Goal: Register for event/course

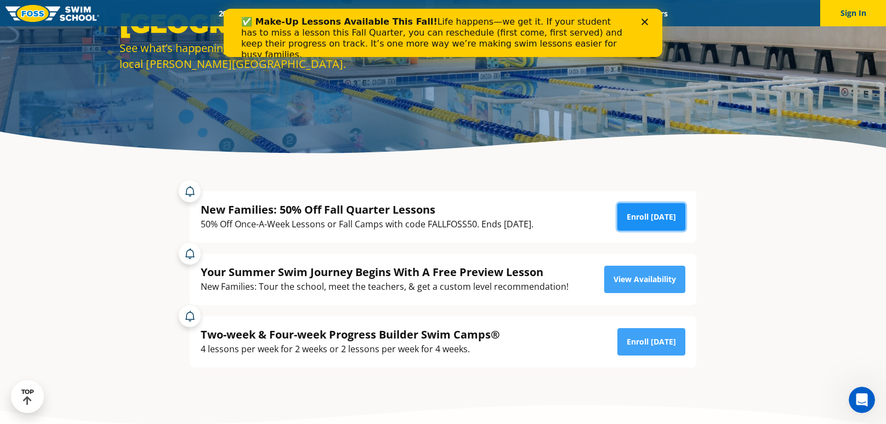
click at [656, 213] on link "Enroll Today" at bounding box center [651, 216] width 68 height 27
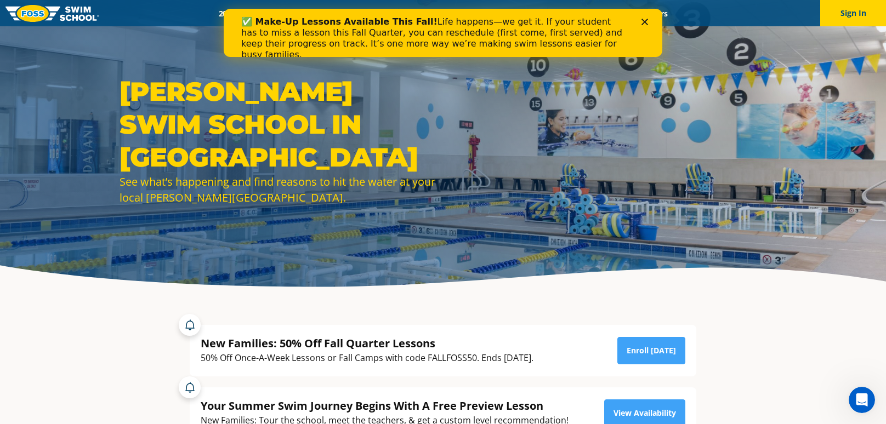
click at [647, 20] on polygon "Close" at bounding box center [645, 22] width 7 height 7
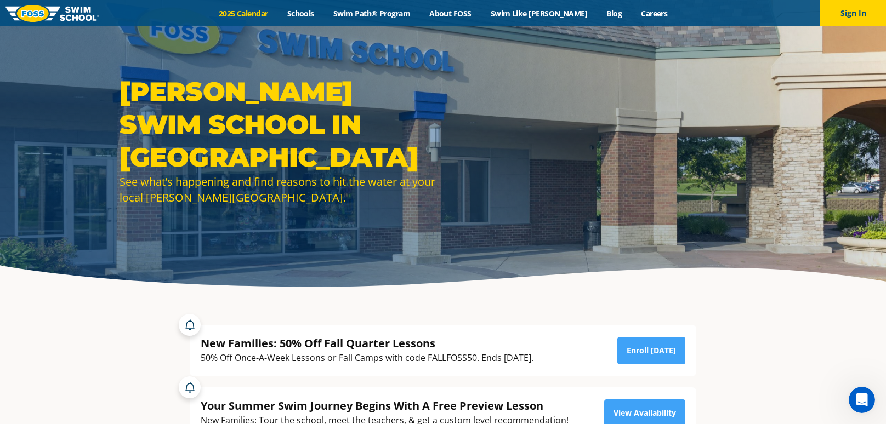
click at [270, 15] on link "2025 Calendar" at bounding box center [243, 13] width 69 height 10
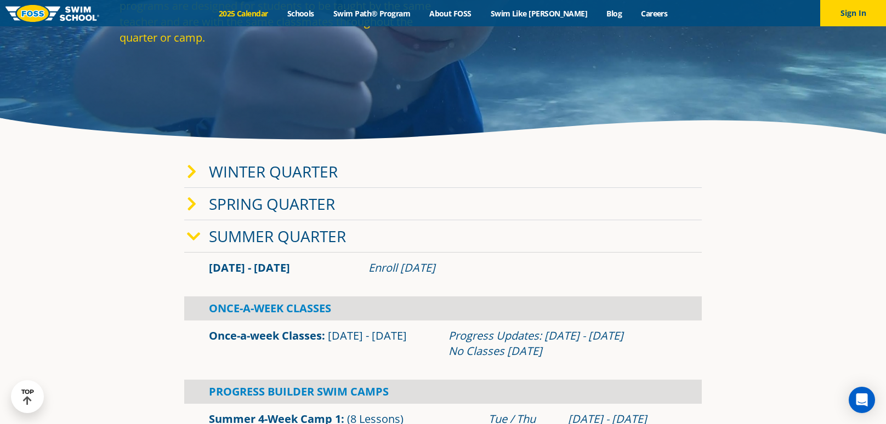
scroll to position [140, 0]
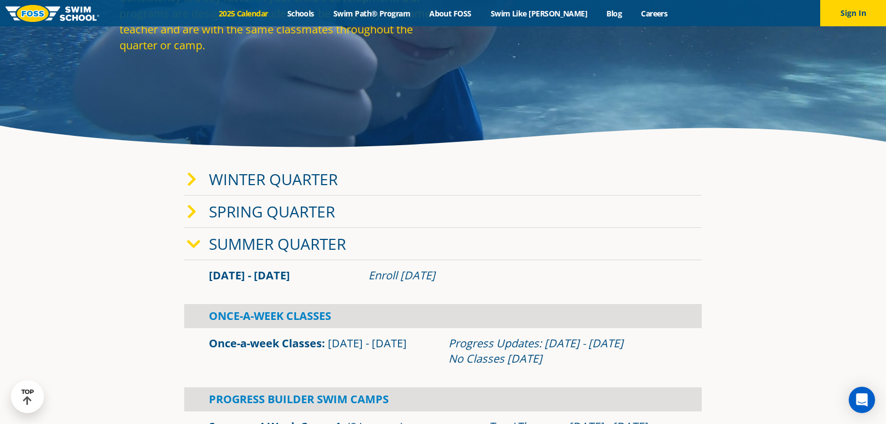
click at [200, 252] on div "Summer Quarter" at bounding box center [443, 244] width 518 height 32
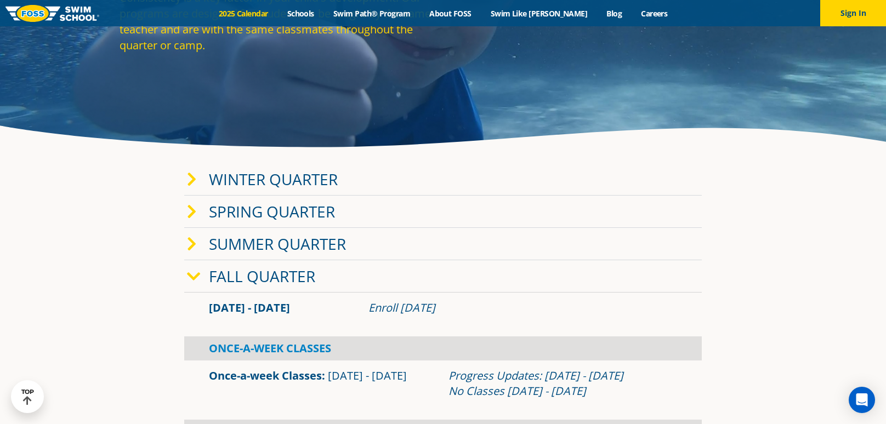
click at [198, 279] on icon at bounding box center [194, 276] width 14 height 15
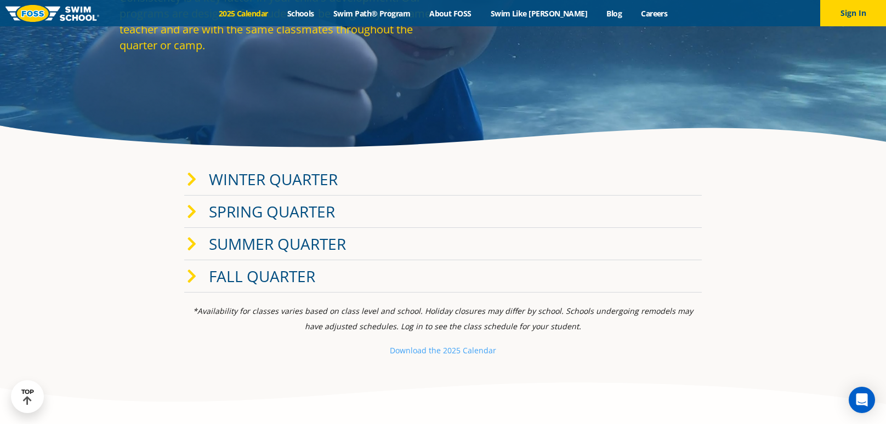
click at [194, 279] on icon at bounding box center [192, 276] width 10 height 15
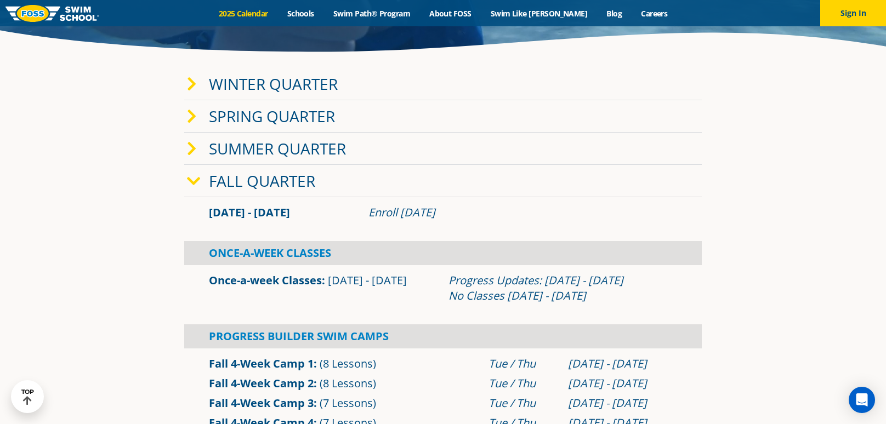
scroll to position [237, 0]
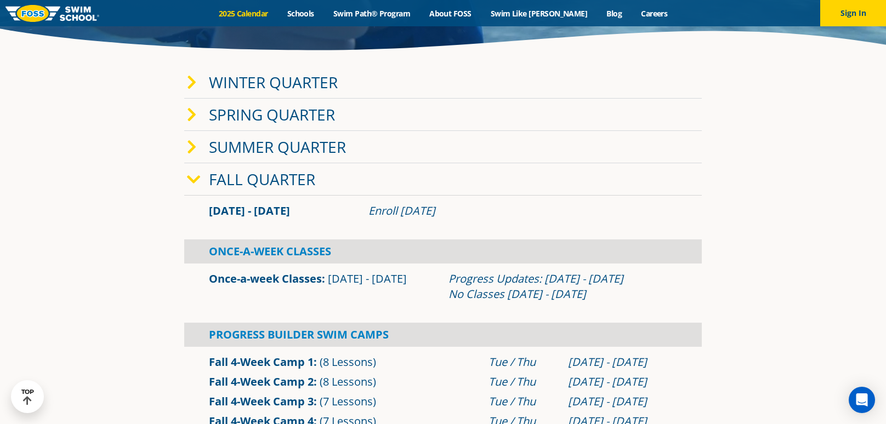
click at [241, 282] on link "Once-a-week Classes" at bounding box center [265, 278] width 113 height 15
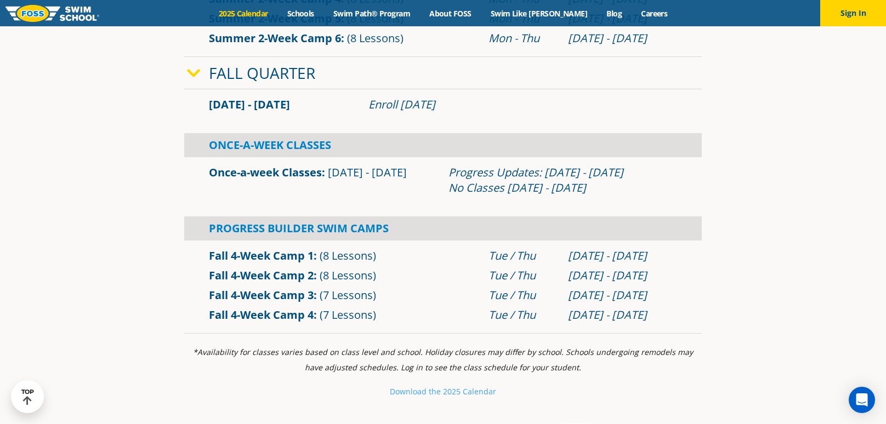
scroll to position [697, 0]
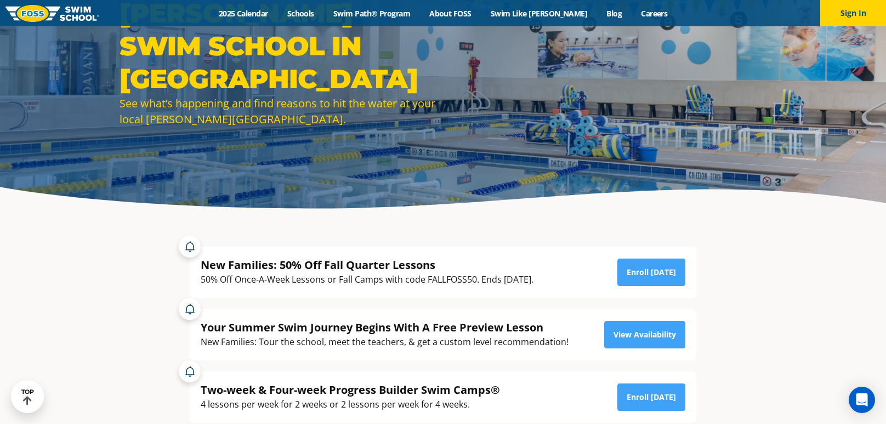
scroll to position [76, 0]
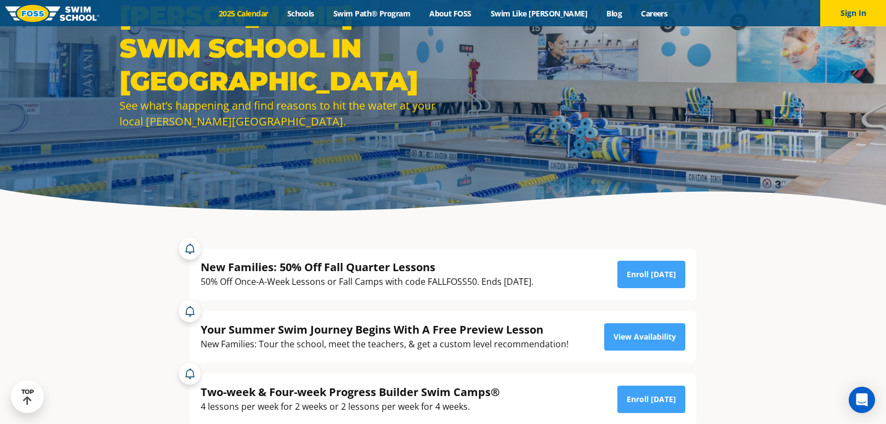
click at [260, 17] on link "2025 Calendar" at bounding box center [243, 13] width 69 height 10
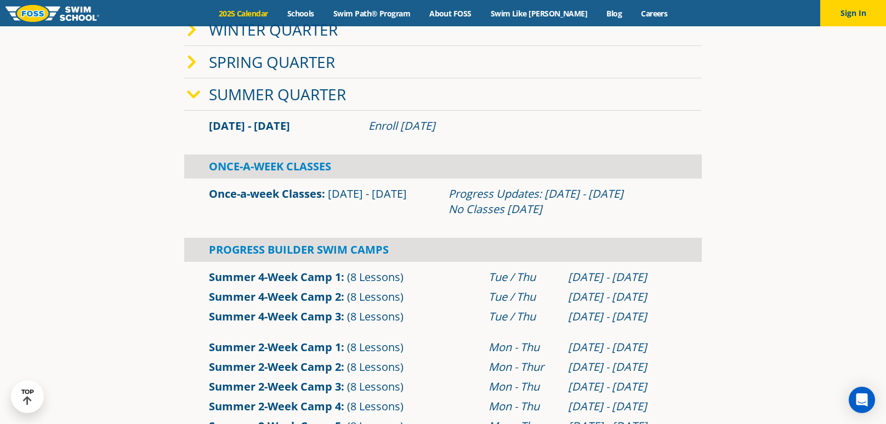
scroll to position [281, 0]
